Goal: Transaction & Acquisition: Purchase product/service

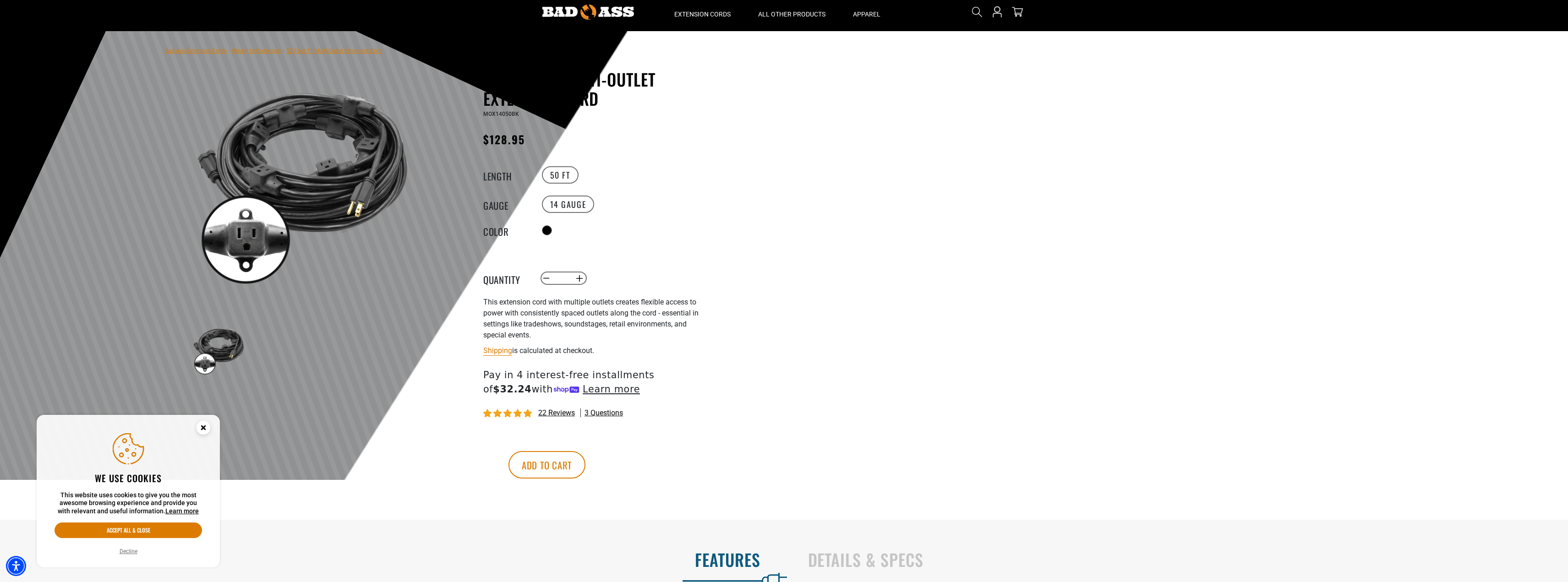
scroll to position [46, 0]
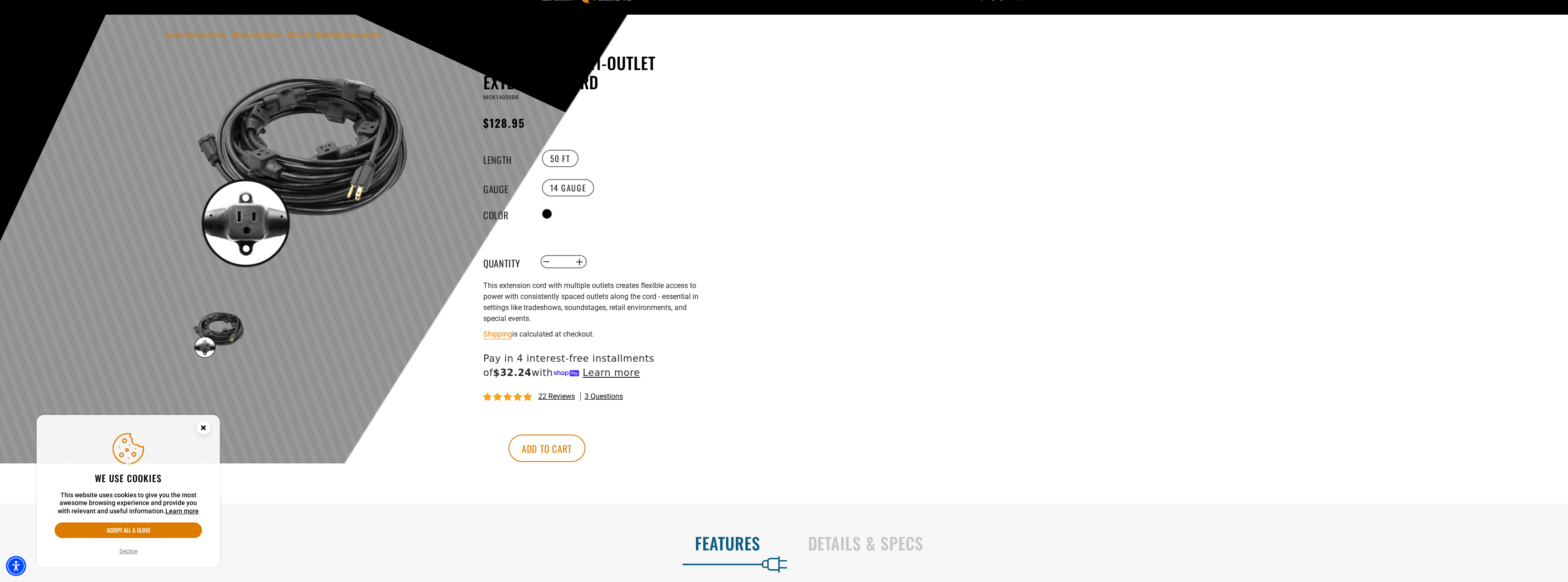
click at [204, 425] on circle "Cookie Consent" at bounding box center [203, 428] width 14 height 14
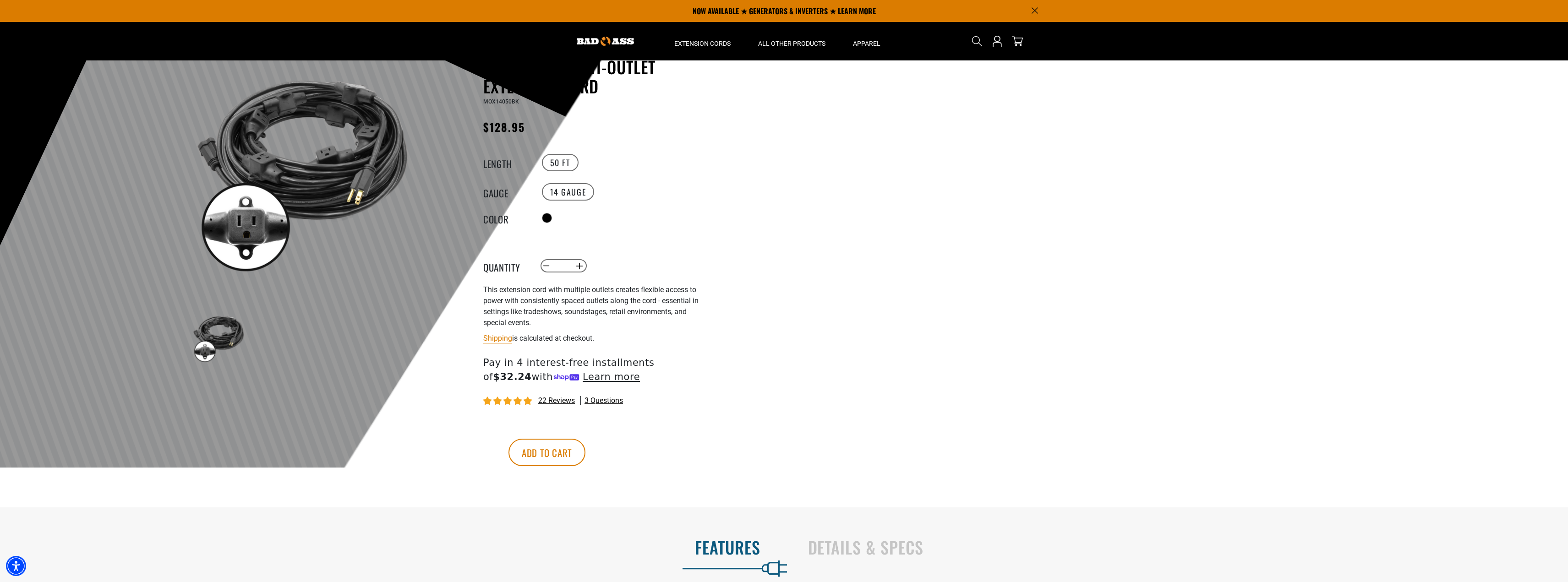
scroll to position [0, 0]
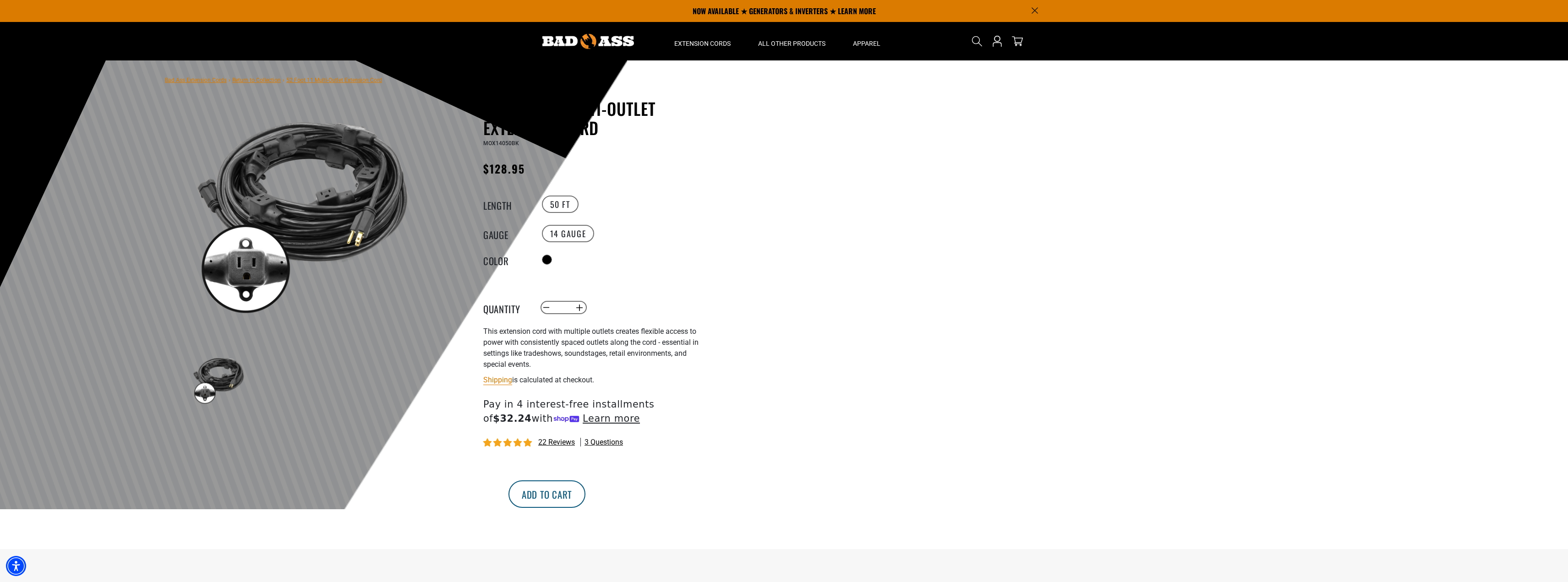
click at [586, 491] on button "Add to cart" at bounding box center [547, 494] width 77 height 27
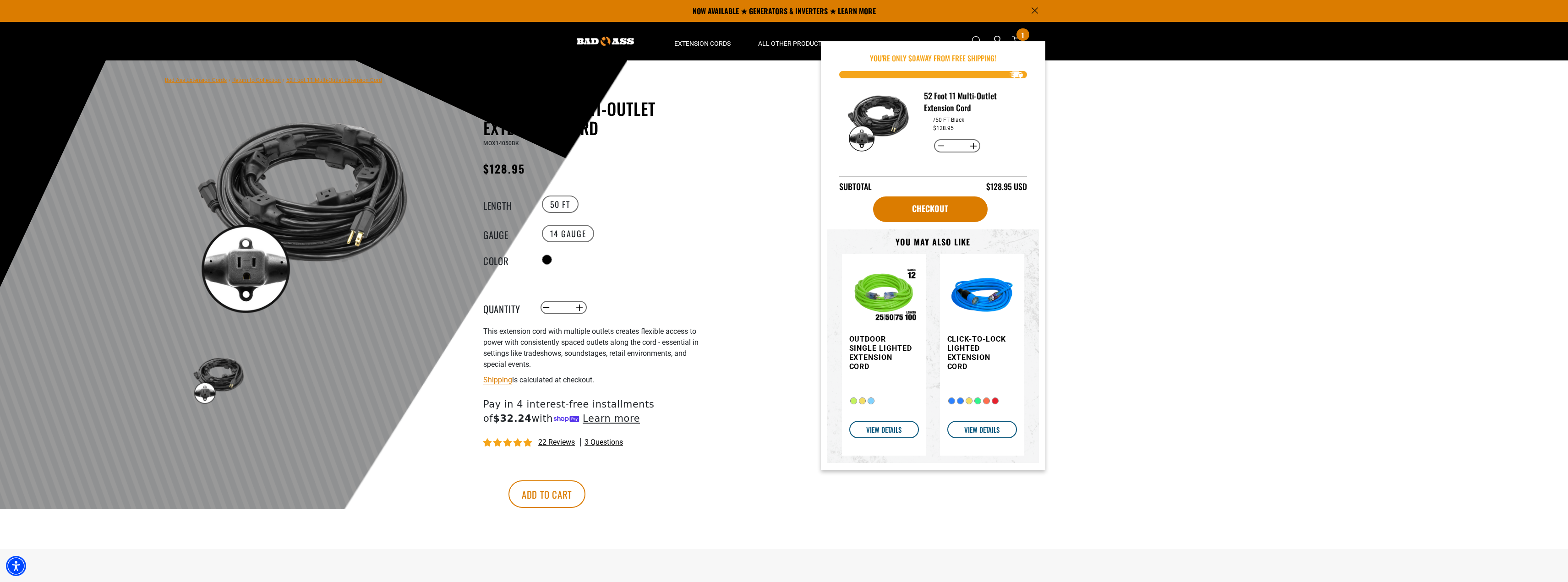
click at [971, 144] on button "Increase quantity for 52 Foot 11 Multi-Outlet Extension Cord" at bounding box center [973, 146] width 14 height 16
type input "*"
click at [969, 144] on button "Increase quantity for 52 Foot 11 Multi-Outlet Extension Cord" at bounding box center [973, 146] width 14 height 16
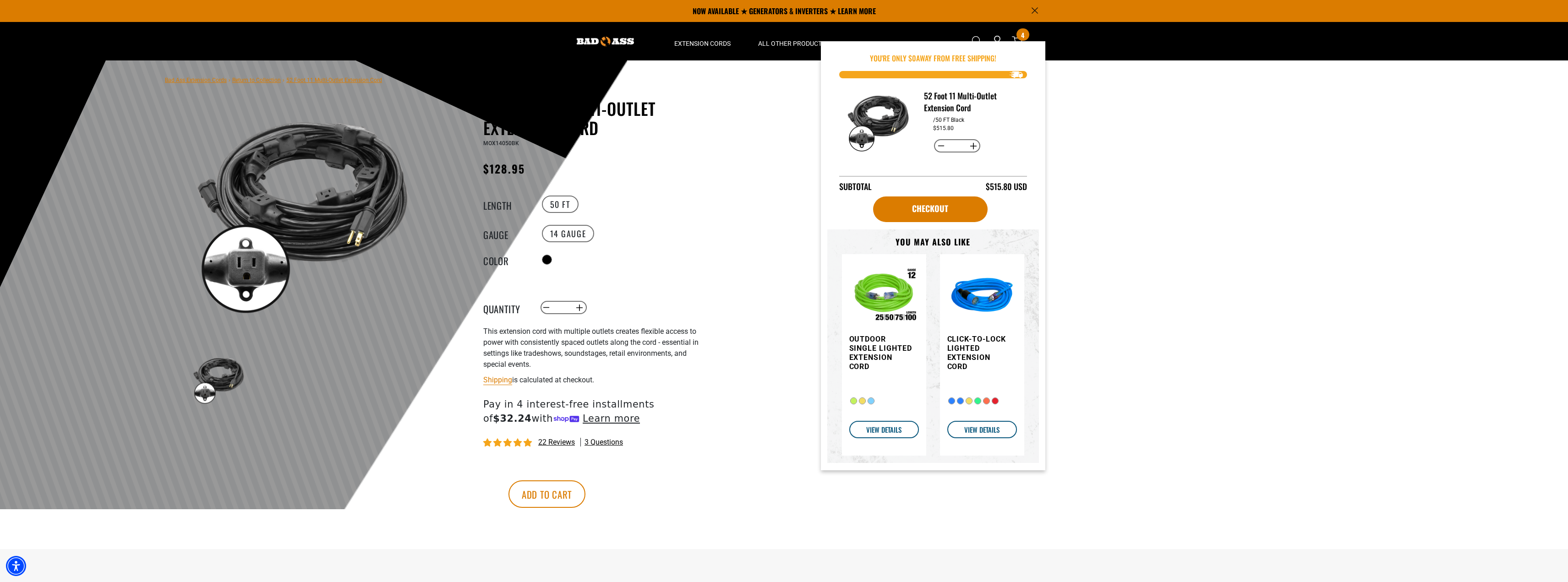
type input "*"
click at [934, 206] on link "Checkout" at bounding box center [930, 209] width 114 height 26
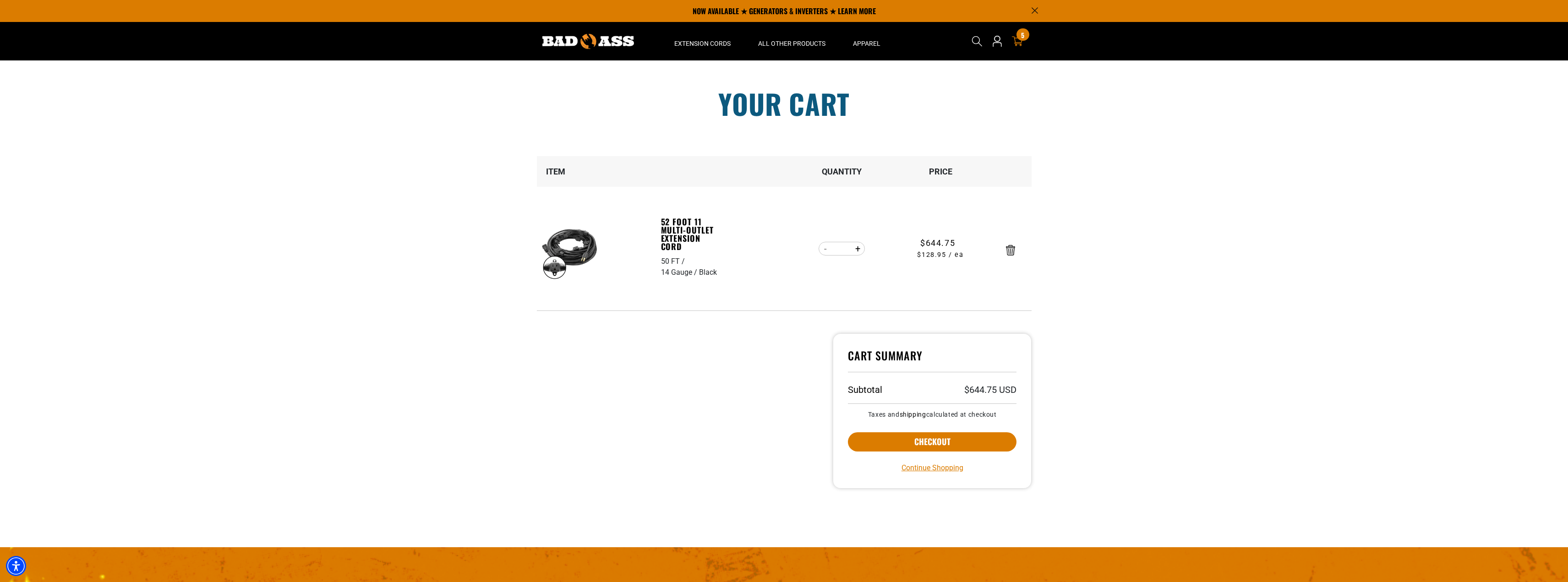
click at [136, 119] on section "Your cart Your cart is empty Continue Shopping Item Quantity Price 50 FT 14 Gau…" at bounding box center [784, 303] width 1568 height 486
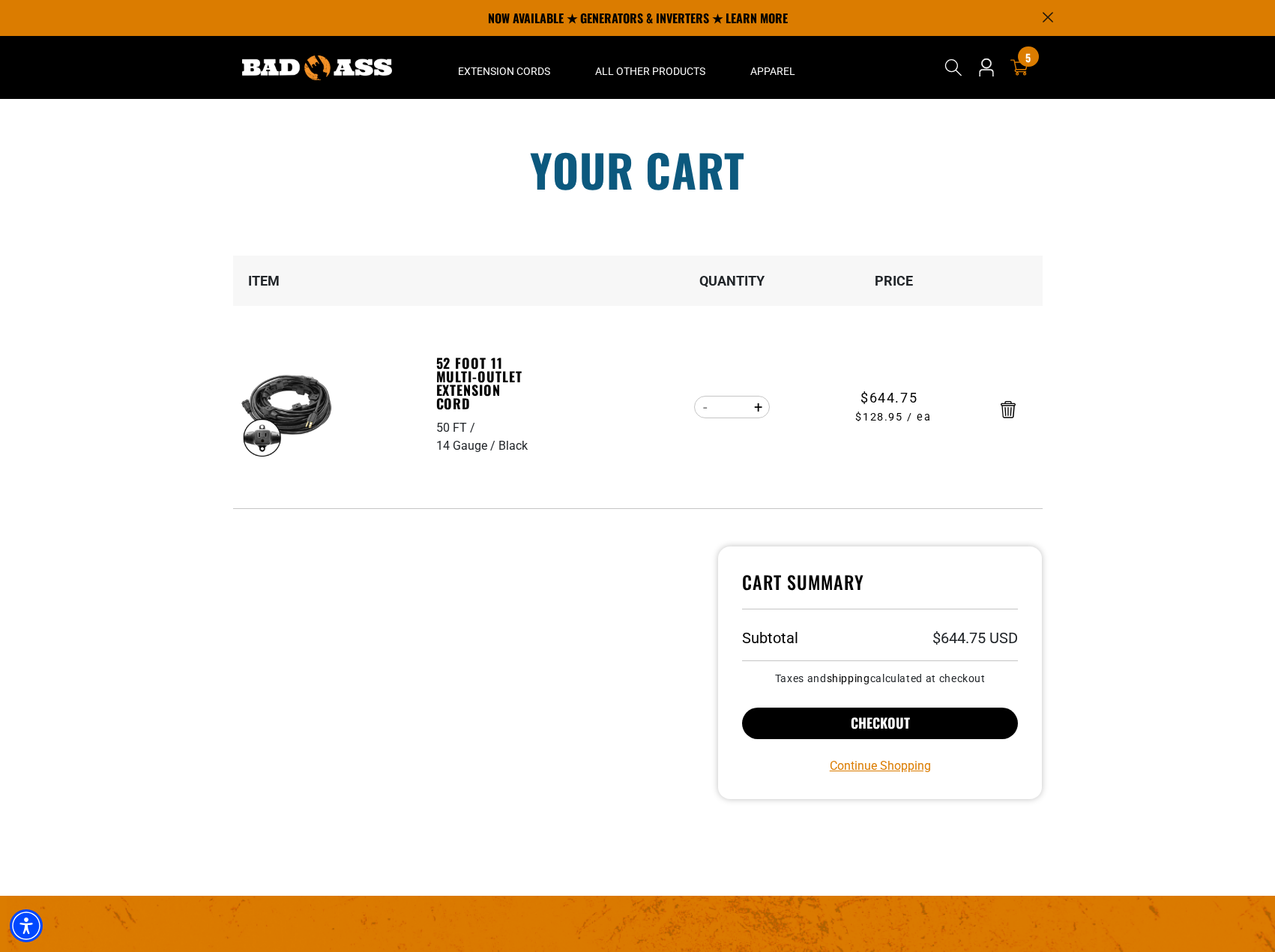
click at [890, 722] on button "Checkout" at bounding box center [881, 723] width 277 height 32
